Goal: Transaction & Acquisition: Purchase product/service

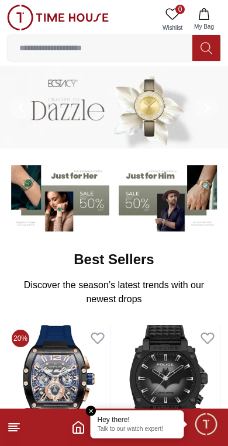
click at [17, 431] on line at bounding box center [13, 431] width 8 height 0
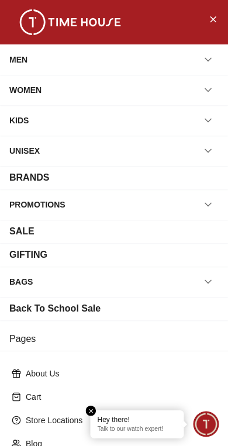
click at [212, 57] on icon "button" at bounding box center [208, 60] width 12 height 12
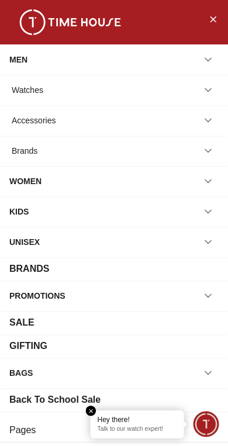
click at [55, 95] on div "Watches" at bounding box center [113, 89] width 209 height 21
click at [214, 92] on button "button" at bounding box center [208, 89] width 21 height 21
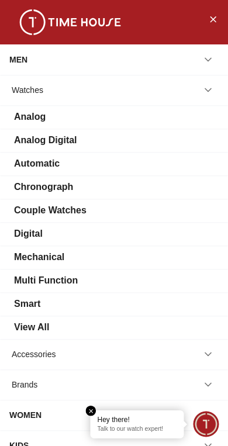
click at [40, 326] on div "View All" at bounding box center [31, 327] width 35 height 14
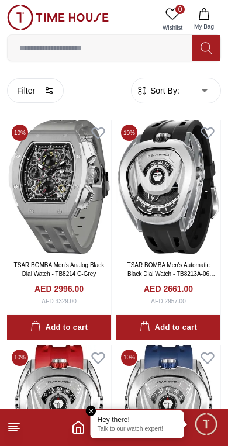
click at [33, 95] on button "Filter" at bounding box center [35, 90] width 57 height 25
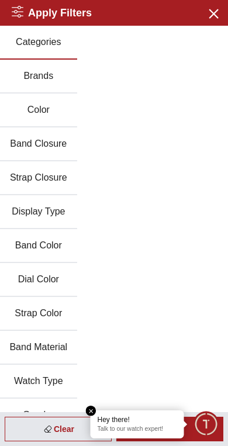
click at [48, 78] on button "Brands" at bounding box center [38, 77] width 77 height 34
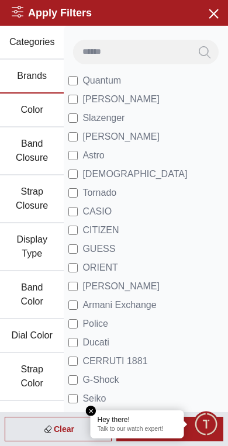
click at [119, 99] on span "[PERSON_NAME]" at bounding box center [120, 99] width 77 height 14
click at [91, 409] on em "Close tooltip" at bounding box center [91, 411] width 11 height 11
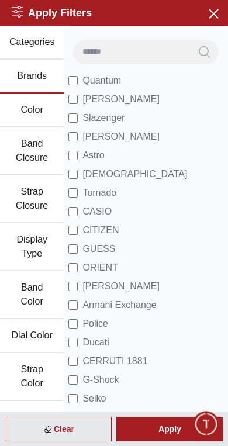
click at [165, 425] on div "Apply" at bounding box center [169, 429] width 107 height 25
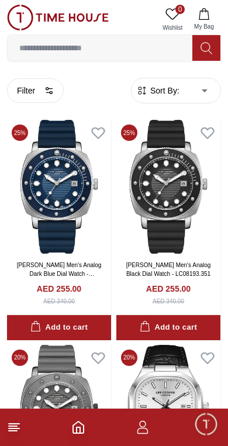
click at [185, 213] on img at bounding box center [168, 187] width 104 height 134
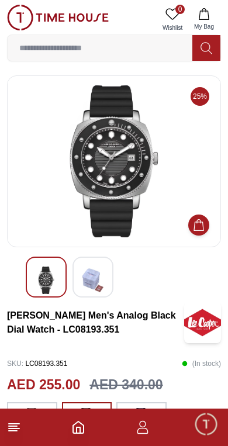
click at [97, 278] on img at bounding box center [92, 279] width 21 height 27
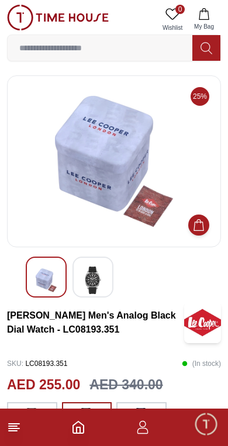
click at [55, 274] on img at bounding box center [46, 279] width 21 height 27
click at [56, 276] on img at bounding box center [46, 279] width 21 height 27
click at [93, 281] on img at bounding box center [92, 279] width 21 height 27
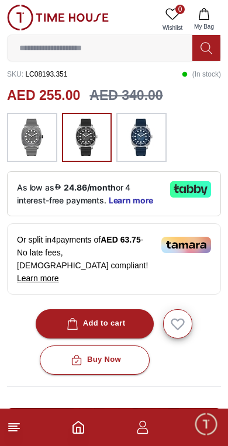
scroll to position [290, 0]
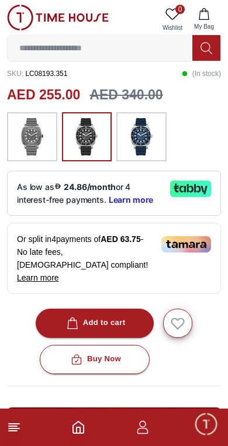
click at [106, 316] on div "Add to cart" at bounding box center [94, 322] width 61 height 13
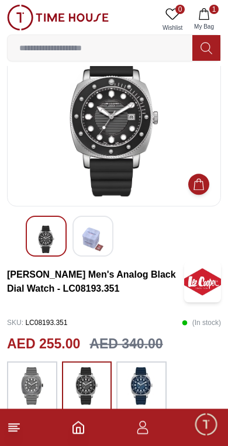
scroll to position [0, 0]
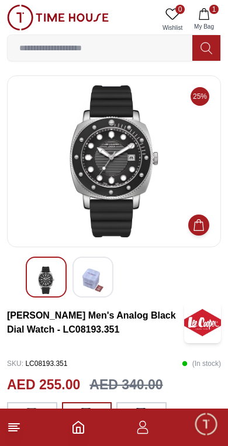
click at [213, 18] on button "1 My Bag" at bounding box center [204, 20] width 34 height 30
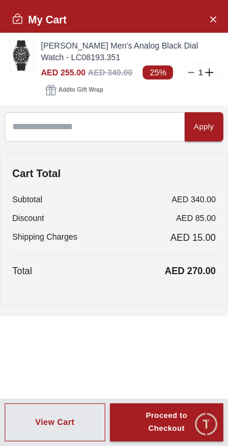
click at [158, 416] on div "Proceed to Checkout" at bounding box center [166, 422] width 71 height 27
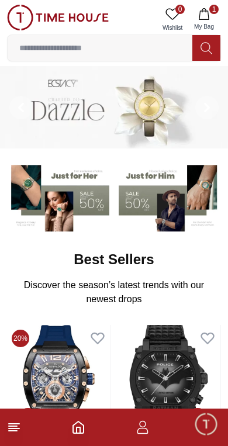
click at [17, 433] on icon at bounding box center [14, 427] width 14 height 14
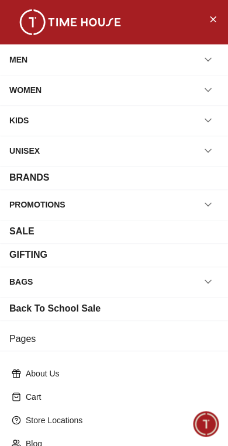
click at [211, 61] on icon "button" at bounding box center [208, 60] width 12 height 12
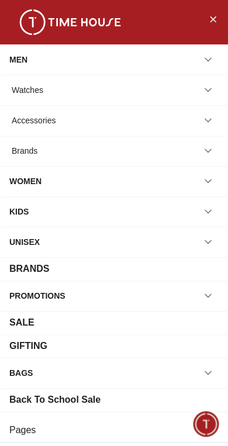
click at [209, 92] on icon "button" at bounding box center [208, 90] width 12 height 12
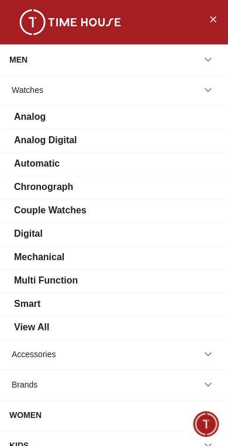
click at [40, 331] on div "View All" at bounding box center [31, 327] width 35 height 14
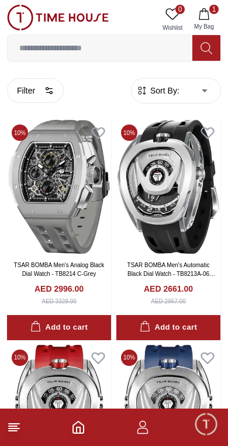
click at [48, 87] on icon "button" at bounding box center [48, 90] width 9 height 9
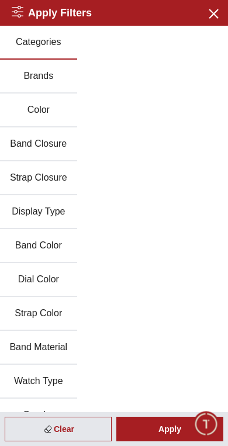
click at [60, 78] on button "Brands" at bounding box center [38, 77] width 77 height 34
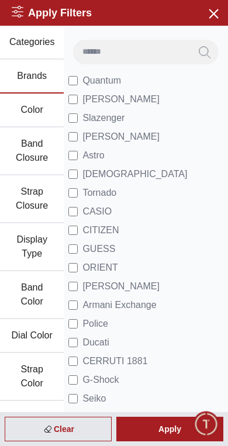
click at [128, 99] on span "[PERSON_NAME]" at bounding box center [120, 99] width 77 height 14
click at [168, 427] on div "Apply" at bounding box center [169, 429] width 107 height 25
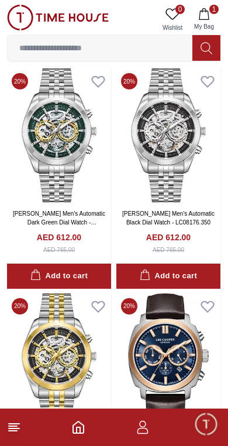
scroll to position [2077, 0]
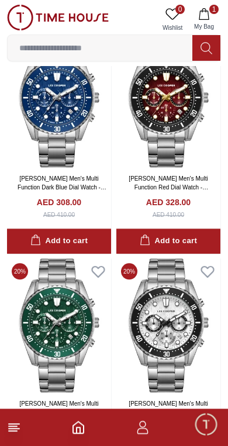
scroll to position [6565, 0]
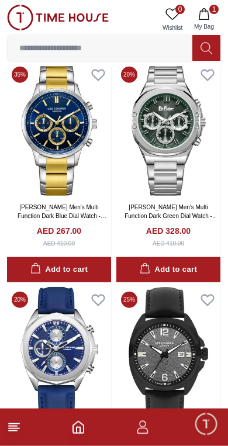
scroll to position [11054, 0]
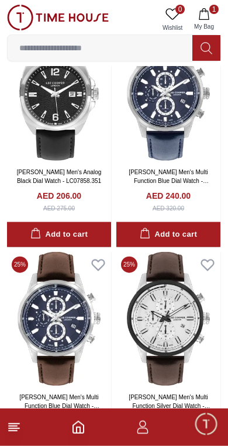
scroll to position [11560, 0]
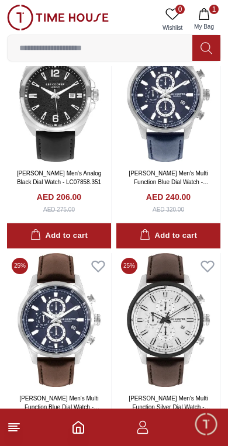
click at [70, 300] on img at bounding box center [59, 320] width 104 height 134
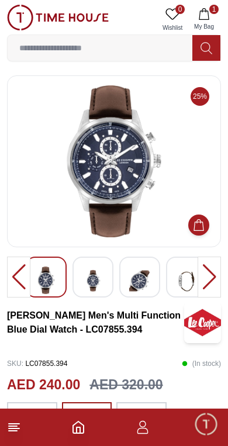
click at [98, 276] on img at bounding box center [92, 280] width 21 height 29
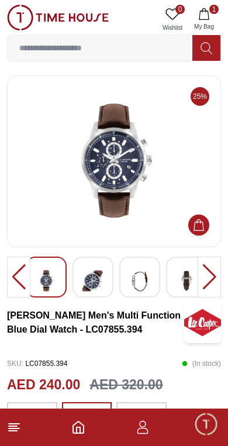
click at [96, 279] on img at bounding box center [92, 280] width 21 height 29
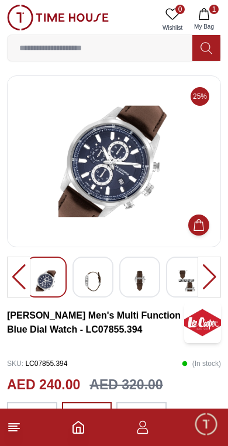
click at [101, 276] on img at bounding box center [92, 280] width 21 height 29
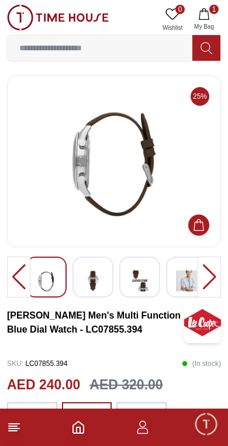
click at [50, 276] on img at bounding box center [46, 280] width 21 height 29
click at [98, 282] on img at bounding box center [92, 280] width 21 height 29
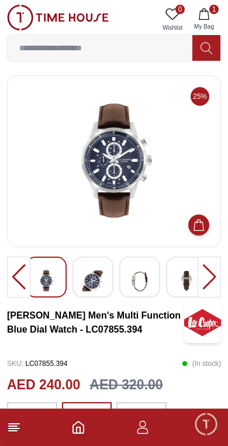
click at [54, 281] on img at bounding box center [46, 280] width 21 height 29
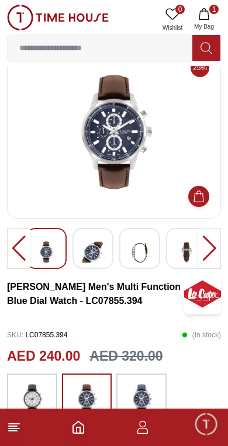
scroll to position [27, 0]
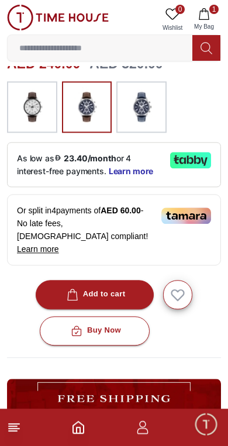
click at [115, 288] on div "Add to cart" at bounding box center [94, 294] width 61 height 13
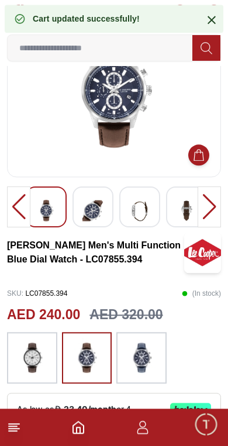
scroll to position [70, 0]
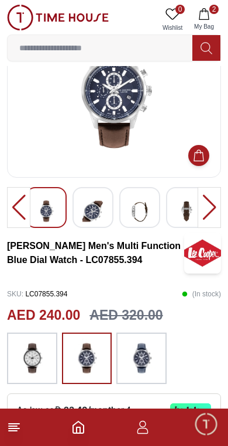
click at [212, 16] on button "2 My Bag" at bounding box center [204, 20] width 34 height 30
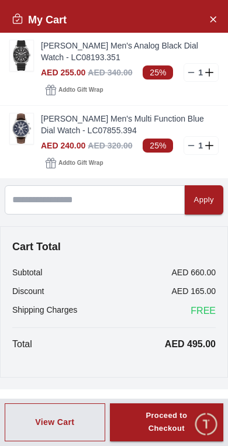
click at [218, 16] on button "Close Account" at bounding box center [212, 18] width 19 height 19
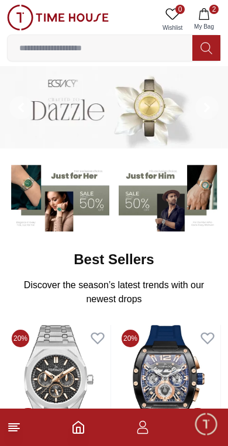
click at [18, 425] on icon at bounding box center [14, 427] width 14 height 14
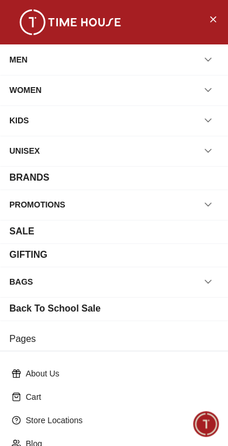
click at [212, 58] on icon "button" at bounding box center [208, 60] width 12 height 12
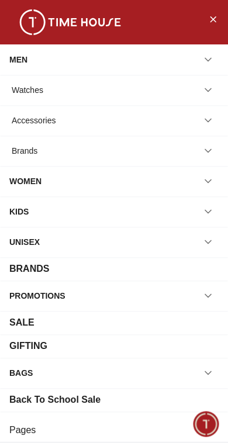
click at [36, 91] on div "Watches" at bounding box center [28, 89] width 32 height 21
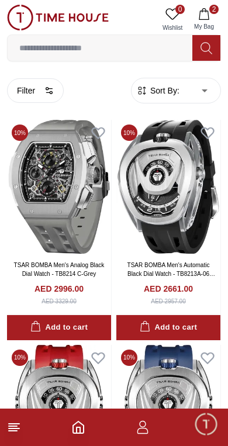
click at [50, 93] on circle "button" at bounding box center [51, 92] width 2 height 2
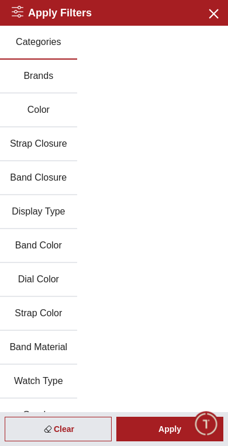
click at [51, 80] on button "Brands" at bounding box center [38, 77] width 77 height 34
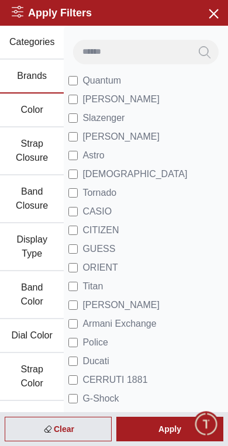
click at [116, 105] on span "[PERSON_NAME]" at bounding box center [120, 99] width 77 height 14
click at [168, 430] on div "Apply" at bounding box center [169, 429] width 107 height 25
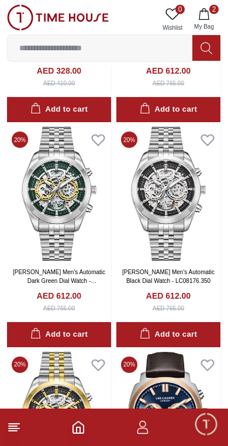
scroll to position [2077, 0]
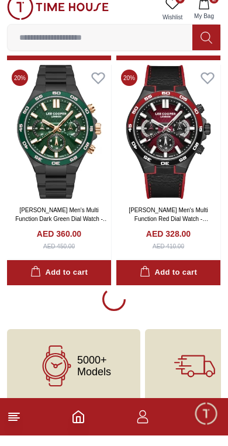
scroll to position [6563, 0]
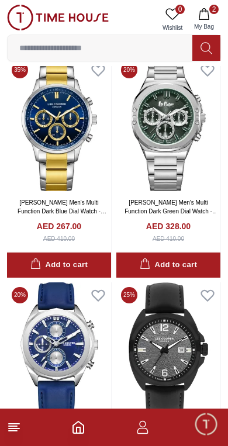
scroll to position [11054, 0]
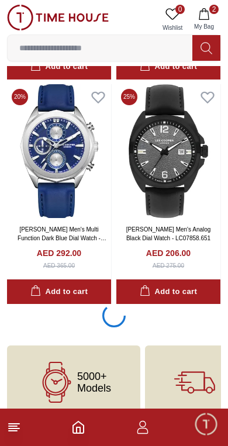
scroll to position [11052, 0]
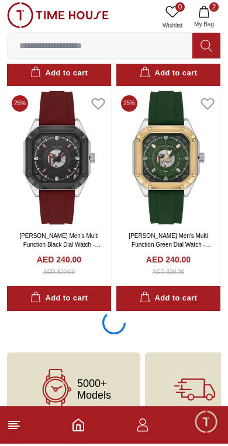
scroll to position [15540, 0]
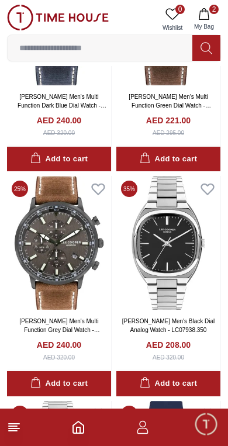
scroll to position [19733, 0]
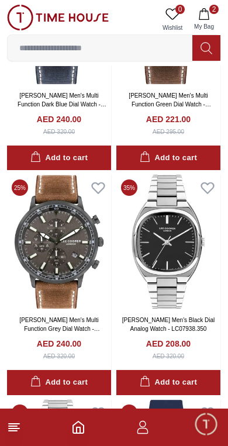
click at [80, 376] on div "Add to cart" at bounding box center [58, 382] width 57 height 13
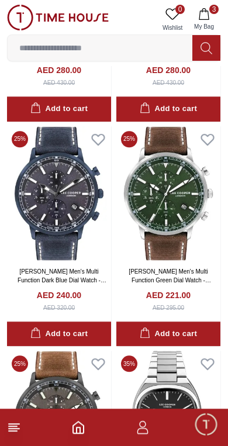
scroll to position [19557, 0]
click at [178, 327] on div "Add to cart" at bounding box center [168, 333] width 57 height 13
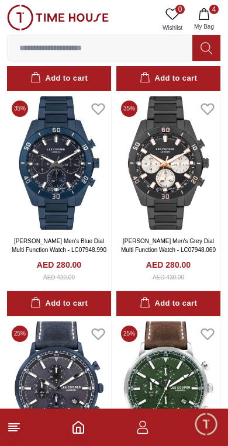
scroll to position [19362, 0]
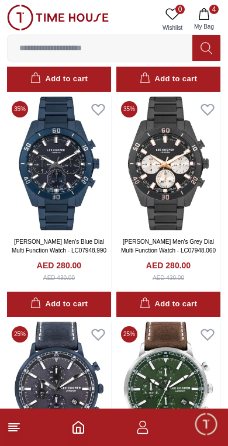
click at [210, 19] on button "4 My Bag" at bounding box center [204, 20] width 34 height 30
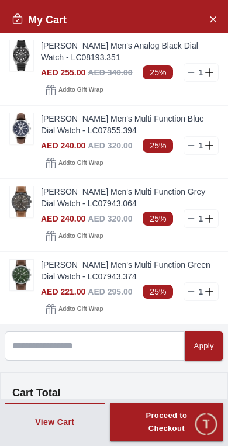
scroll to position [0, 0]
click at [192, 143] on icon at bounding box center [190, 145] width 9 height 9
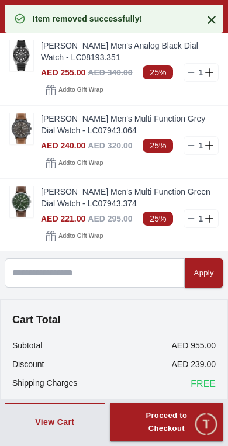
click at [192, 70] on icon at bounding box center [190, 72] width 9 height 9
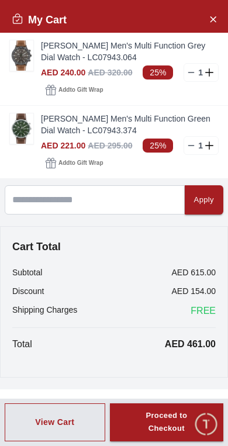
click at [85, 161] on span "Add to Gift Wrap" at bounding box center [80, 163] width 44 height 12
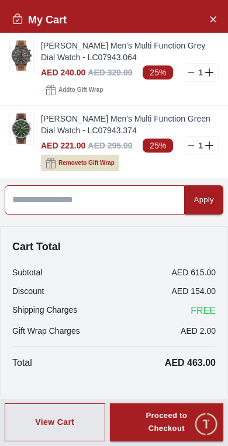
click at [129, 209] on input at bounding box center [95, 199] width 180 height 29
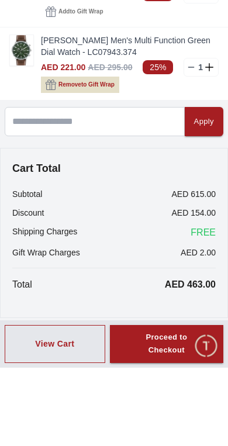
scroll to position [19440, 0]
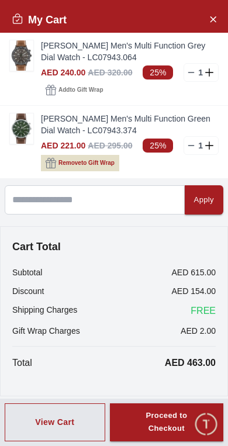
click at [172, 420] on div "Proceed to Checkout" at bounding box center [166, 422] width 71 height 27
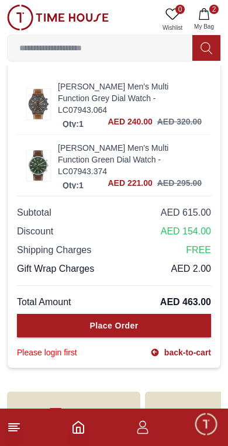
scroll to position [729, 0]
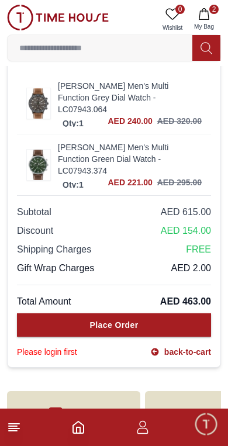
click at [136, 88] on link "Lee Cooper Men's Multi Function Grey Dial Watch - LC07943.064" at bounding box center [130, 97] width 144 height 35
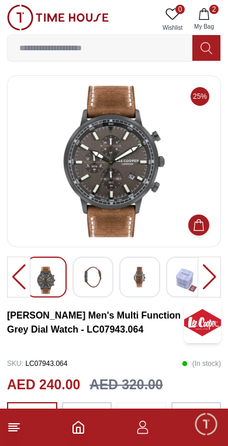
click at [95, 278] on img at bounding box center [92, 276] width 21 height 21
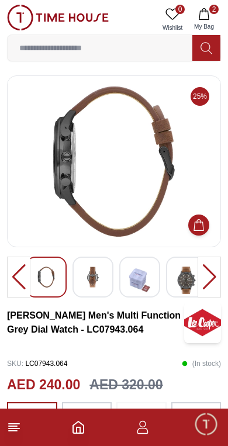
click at [140, 279] on img at bounding box center [139, 279] width 21 height 27
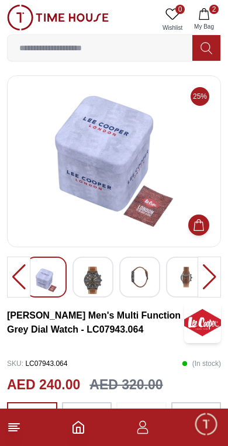
click at [148, 277] on img at bounding box center [139, 276] width 21 height 21
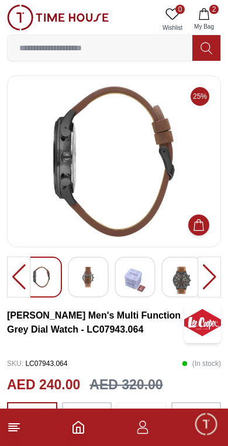
click at [182, 275] on img at bounding box center [181, 279] width 21 height 27
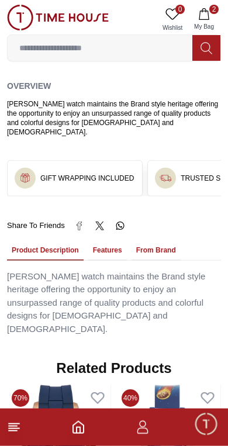
scroll to position [746, 0]
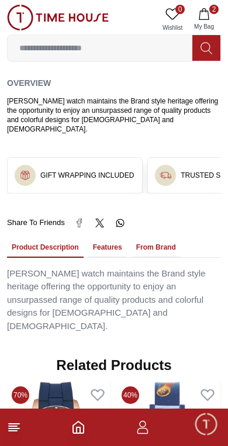
click at [112, 238] on button "Features" at bounding box center [107, 248] width 39 height 20
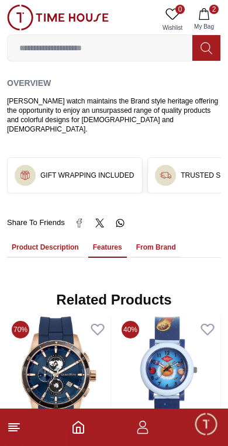
click at [162, 238] on button "From Brand" at bounding box center [155, 248] width 49 height 20
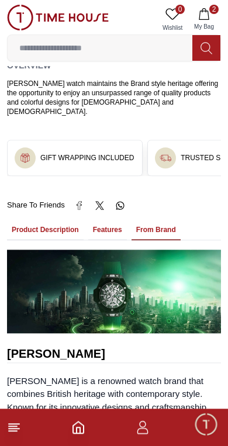
scroll to position [762, 0]
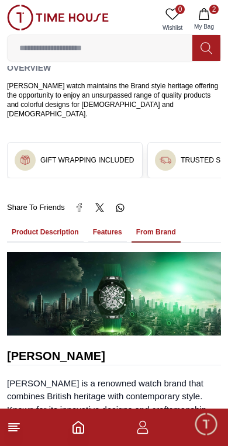
click at [112, 223] on button "Features" at bounding box center [107, 233] width 39 height 20
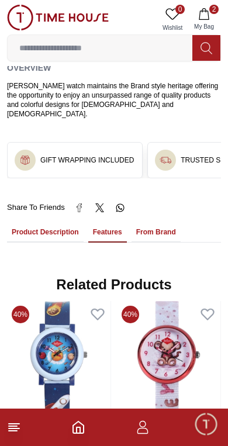
click at [63, 223] on button "Product Description" at bounding box center [45, 233] width 77 height 20
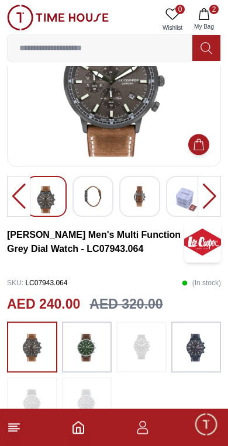
scroll to position [79, 0]
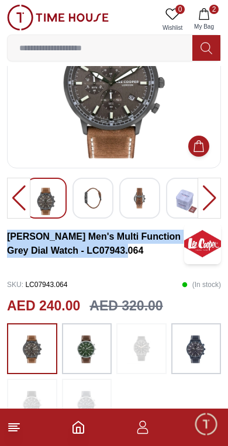
click at [81, 340] on img at bounding box center [86, 349] width 29 height 40
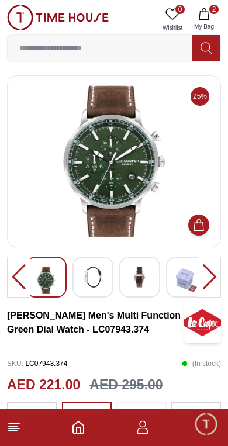
click at [16, 424] on line at bounding box center [14, 424] width 11 height 0
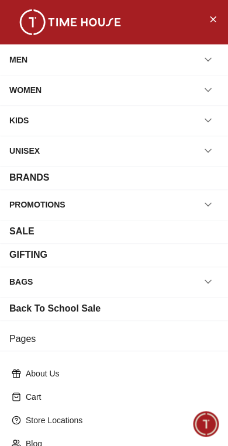
click at [211, 62] on icon "button" at bounding box center [208, 60] width 12 height 12
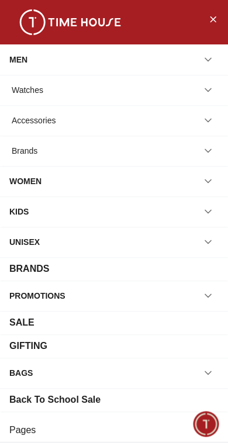
click at [210, 87] on icon "button" at bounding box center [208, 90] width 12 height 12
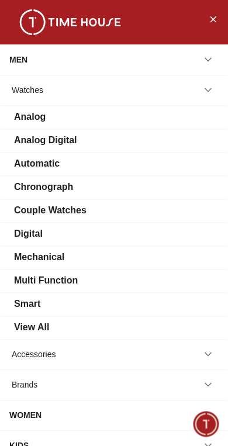
click at [49, 320] on div "View All" at bounding box center [31, 327] width 35 height 14
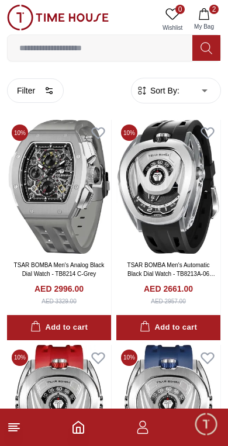
click at [44, 96] on button "Filter" at bounding box center [35, 90] width 57 height 25
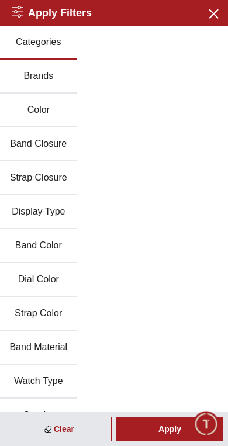
click at [56, 73] on button "Brands" at bounding box center [38, 77] width 77 height 34
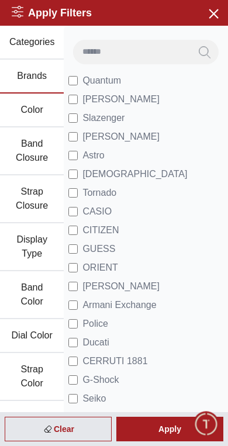
click at [124, 103] on span "[PERSON_NAME]" at bounding box center [120, 99] width 77 height 14
click at [169, 435] on div "Apply" at bounding box center [169, 429] width 107 height 25
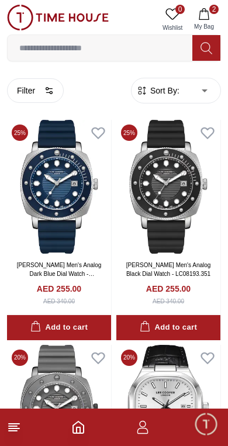
click at [178, 222] on img at bounding box center [168, 187] width 104 height 134
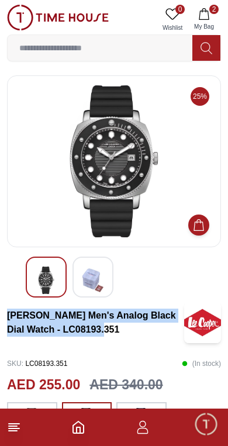
click at [11, 428] on line at bounding box center [14, 428] width 11 height 0
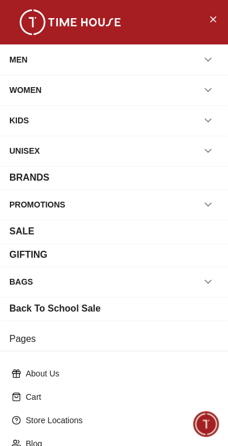
click at [172, 56] on div "MEN" at bounding box center [113, 59] width 209 height 21
click at [207, 61] on icon "button" at bounding box center [208, 59] width 6 height 3
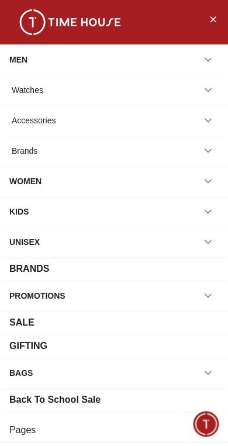
click at [206, 94] on icon "button" at bounding box center [208, 90] width 12 height 12
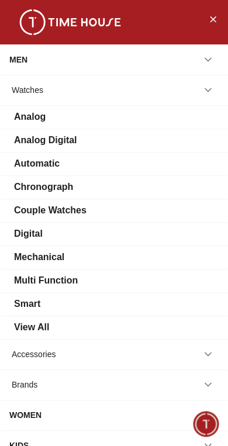
click at [47, 328] on div "View All" at bounding box center [31, 327] width 35 height 14
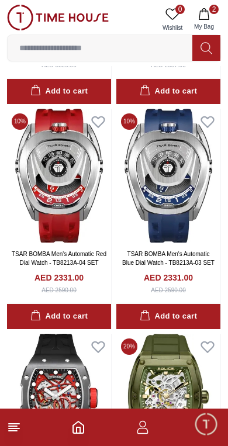
scroll to position [236, 0]
